Goal: Information Seeking & Learning: Learn about a topic

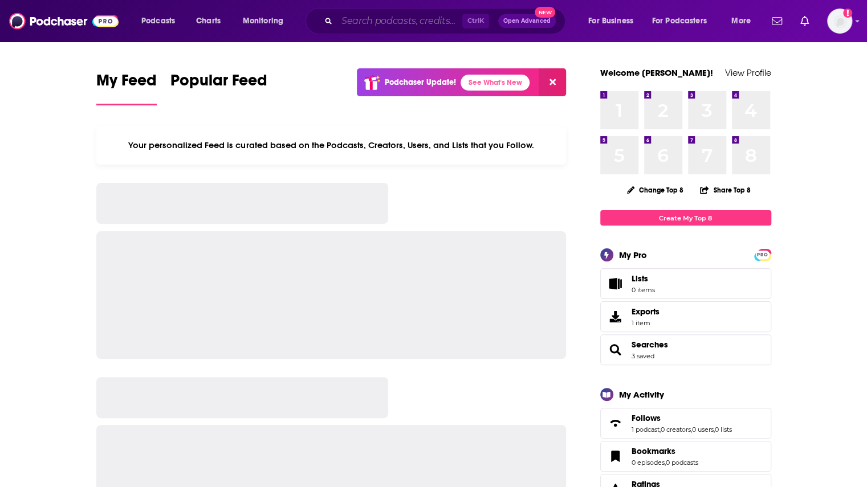
click at [355, 20] on input "Search podcasts, credits, & more..." at bounding box center [399, 21] width 125 height 18
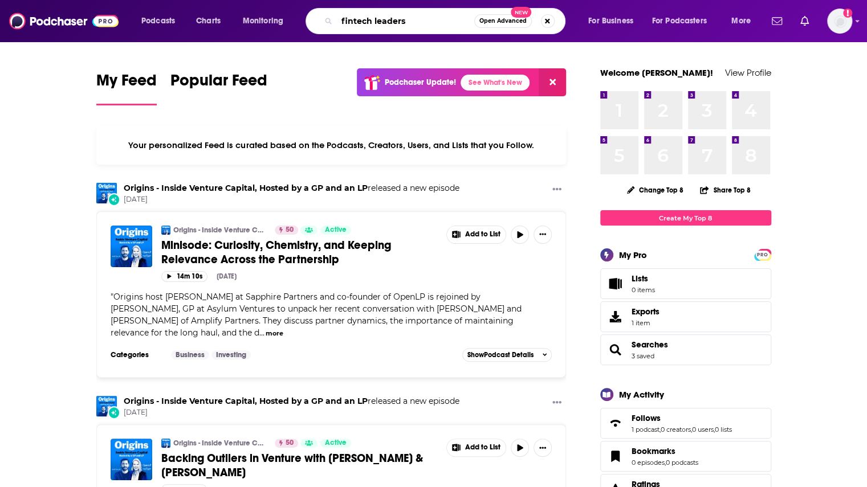
type input "fintech leaders"
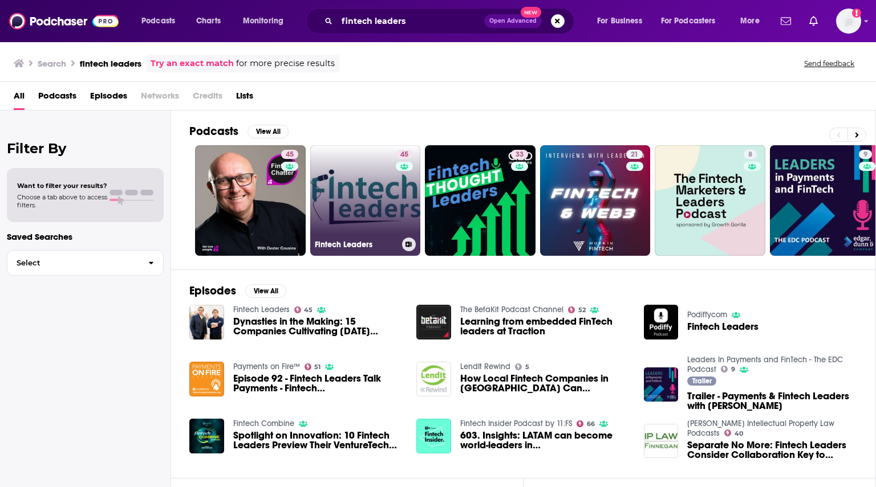
click at [384, 193] on link "45 Fintech Leaders" at bounding box center [365, 200] width 111 height 111
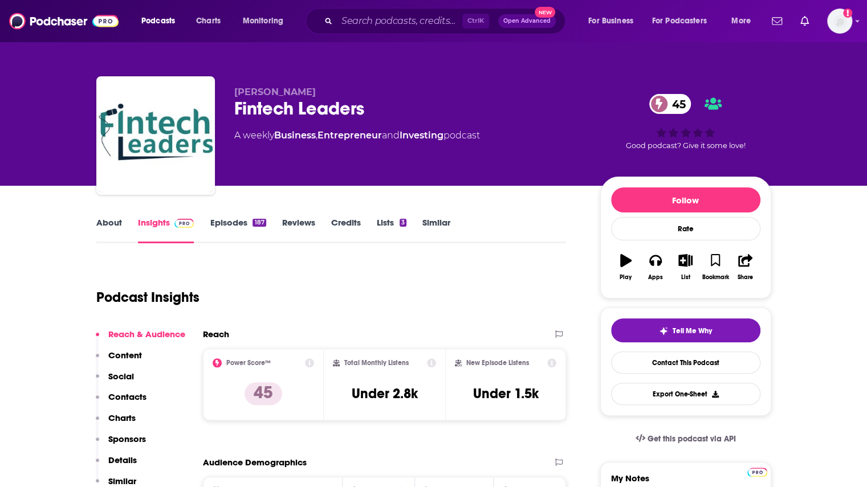
click at [229, 218] on link "Episodes 187" at bounding box center [238, 230] width 56 height 26
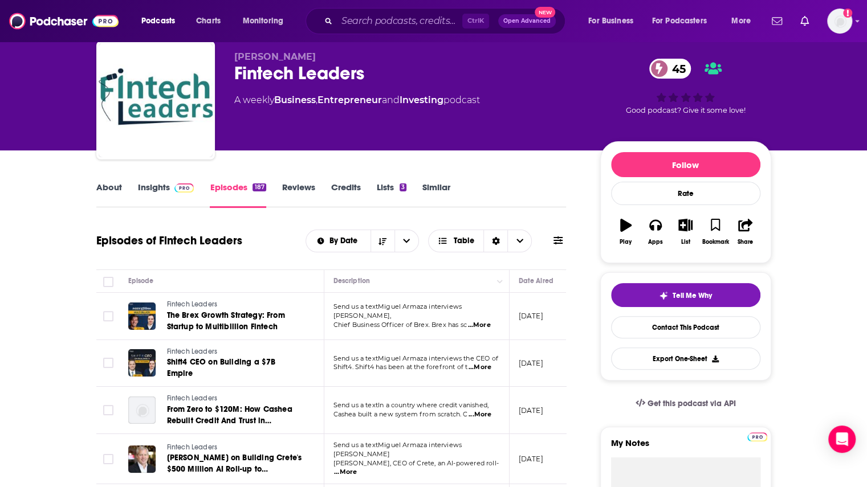
scroll to position [57, 0]
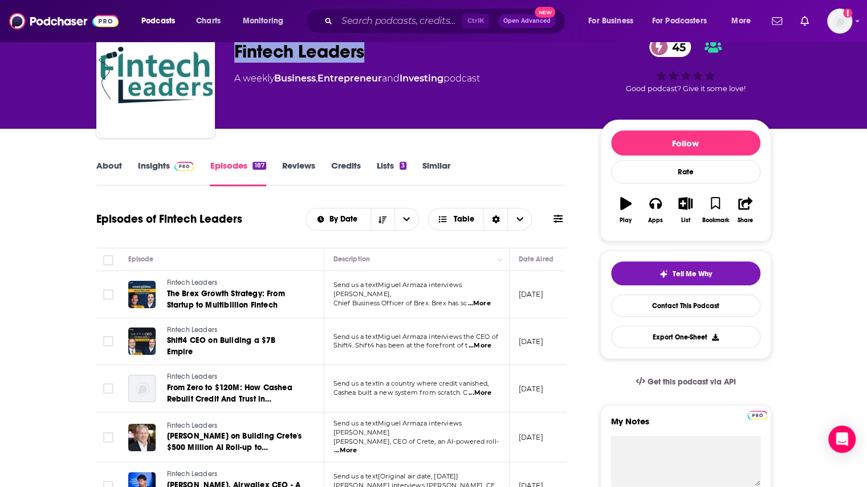
drag, startPoint x: 232, startPoint y: 51, endPoint x: 364, endPoint y: 59, distance: 131.9
click at [364, 59] on div "[PERSON_NAME] Fintech Leaders 45 A weekly Business , Entrepreneur and Investing…" at bounding box center [433, 80] width 675 height 123
copy h2 "Fintech Leaders"
